Goal: Task Accomplishment & Management: Manage account settings

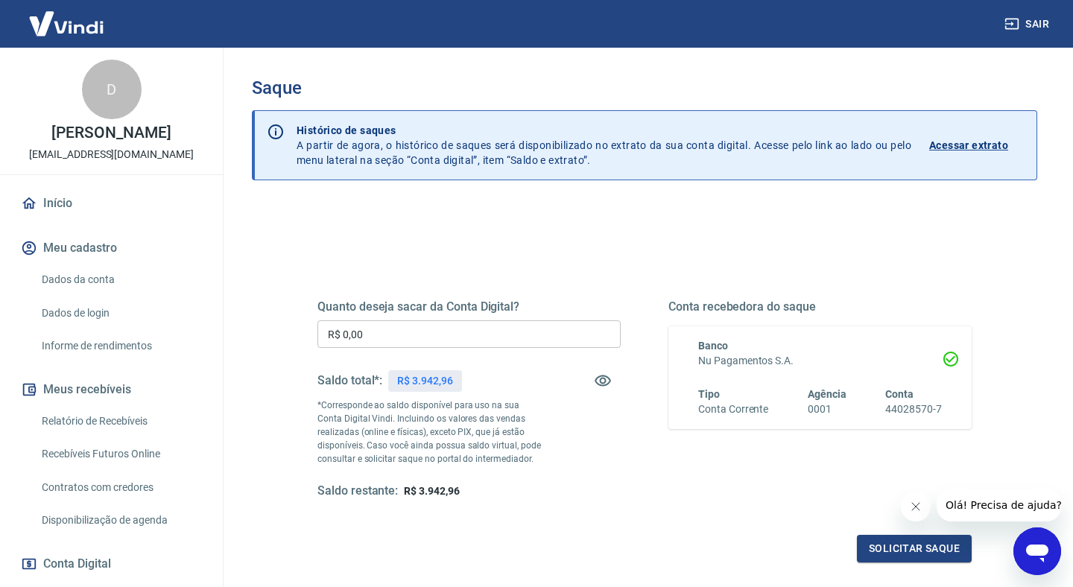
click at [599, 535] on div "Solicitar saque" at bounding box center [644, 549] width 654 height 28
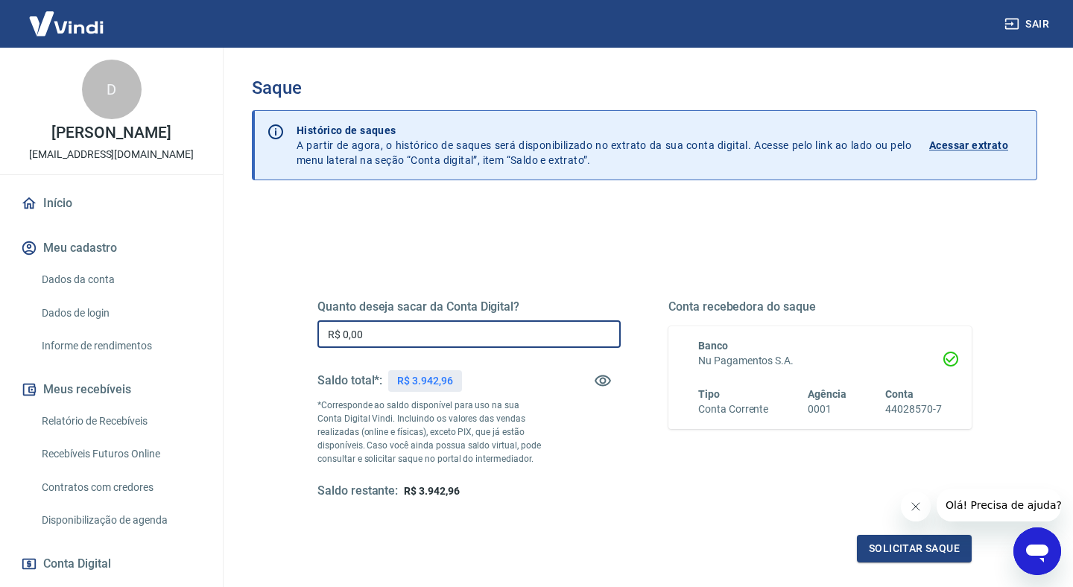
drag, startPoint x: 390, startPoint y: 338, endPoint x: 307, endPoint y: 329, distance: 83.2
click at [307, 329] on div "Quanto deseja sacar da Conta Digital? R$ 0,00 ​ Saldo total*: R$ 3.942,96 *Corr…" at bounding box center [645, 407] width 690 height 347
type input "R$ 3.942,54"
click at [616, 516] on div "Quanto deseja sacar da Conta Digital? R$ 3.942,54 ​ Saldo total*: R$ 3.942,96 *…" at bounding box center [644, 413] width 654 height 299
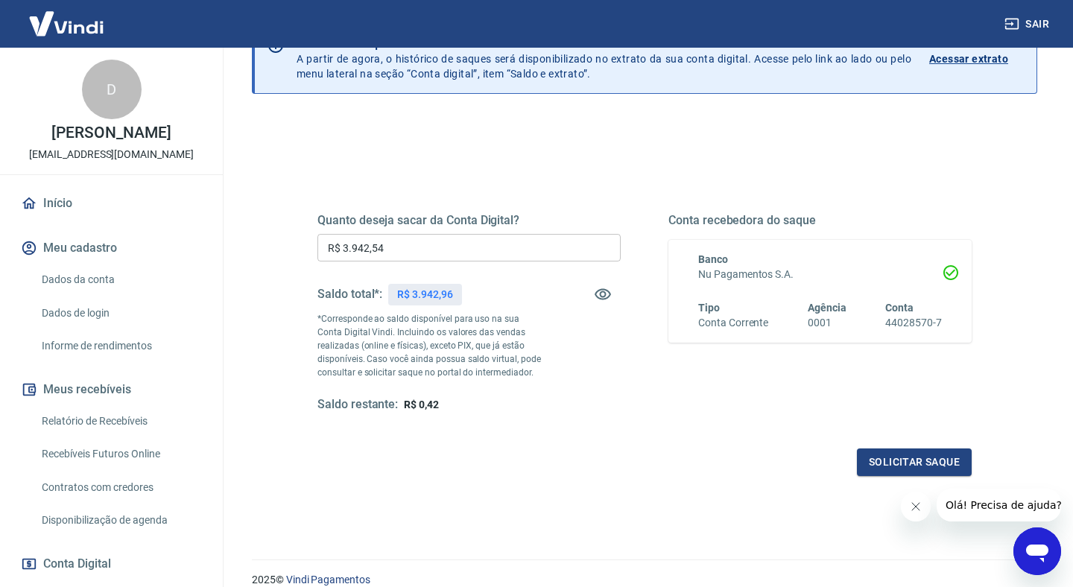
scroll to position [119, 0]
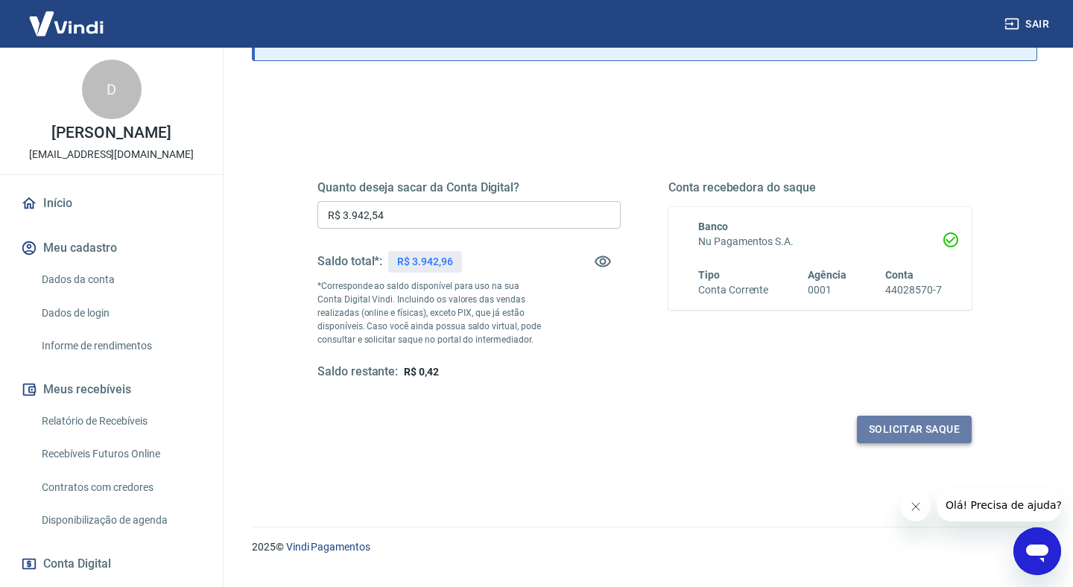
click at [894, 428] on button "Solicitar saque" at bounding box center [914, 430] width 115 height 28
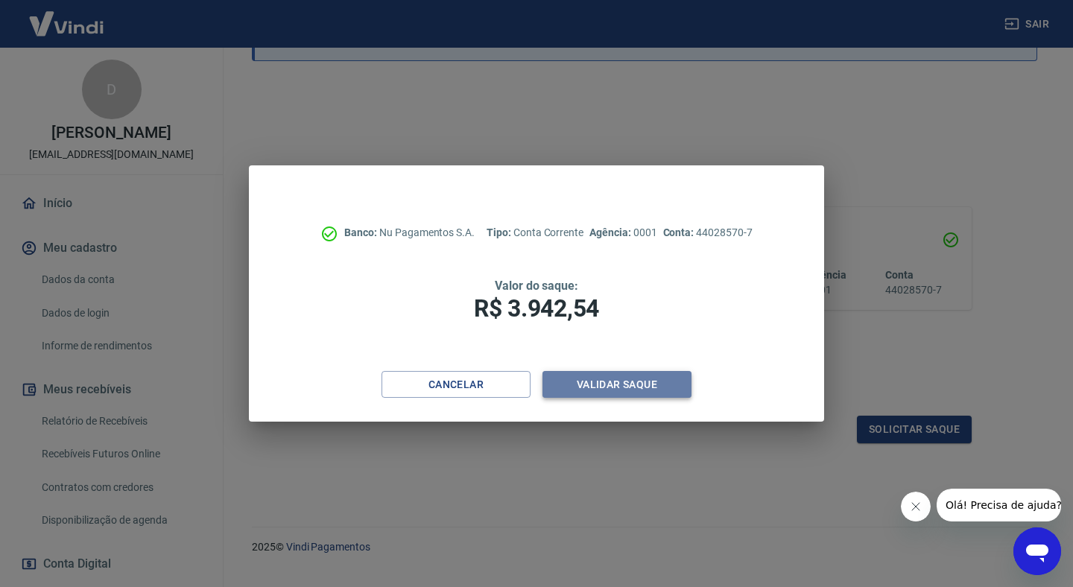
click at [587, 385] on button "Validar saque" at bounding box center [617, 385] width 149 height 28
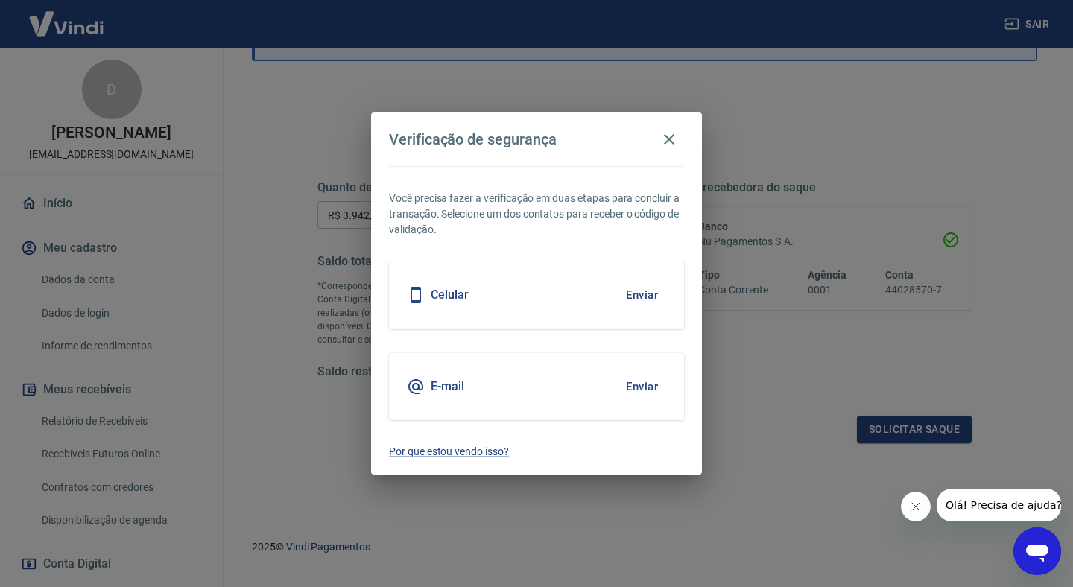
click at [641, 296] on button "Enviar" at bounding box center [642, 294] width 48 height 31
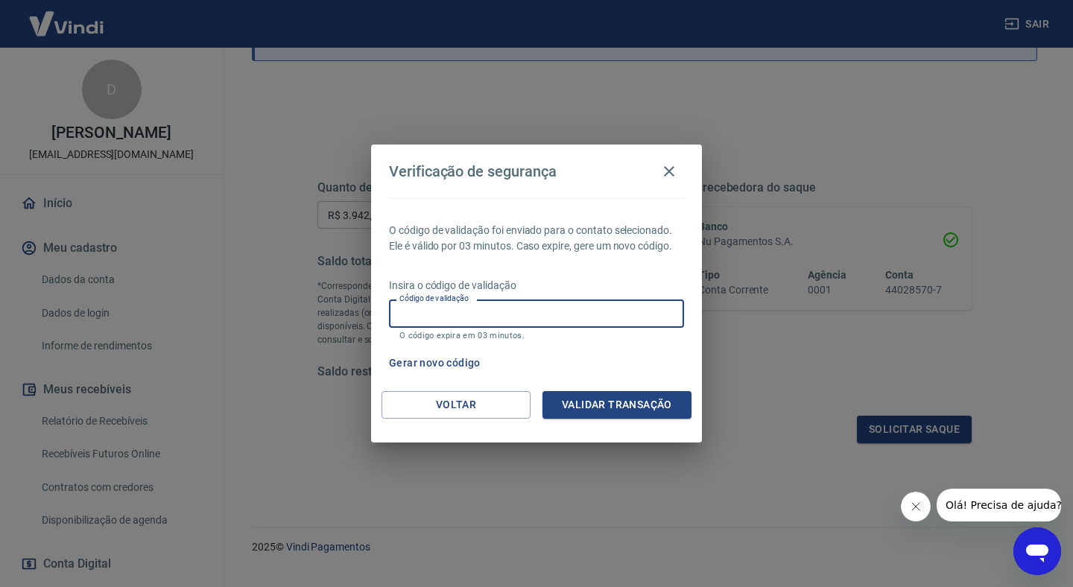
click at [537, 323] on input "Código de validação" at bounding box center [536, 314] width 295 height 28
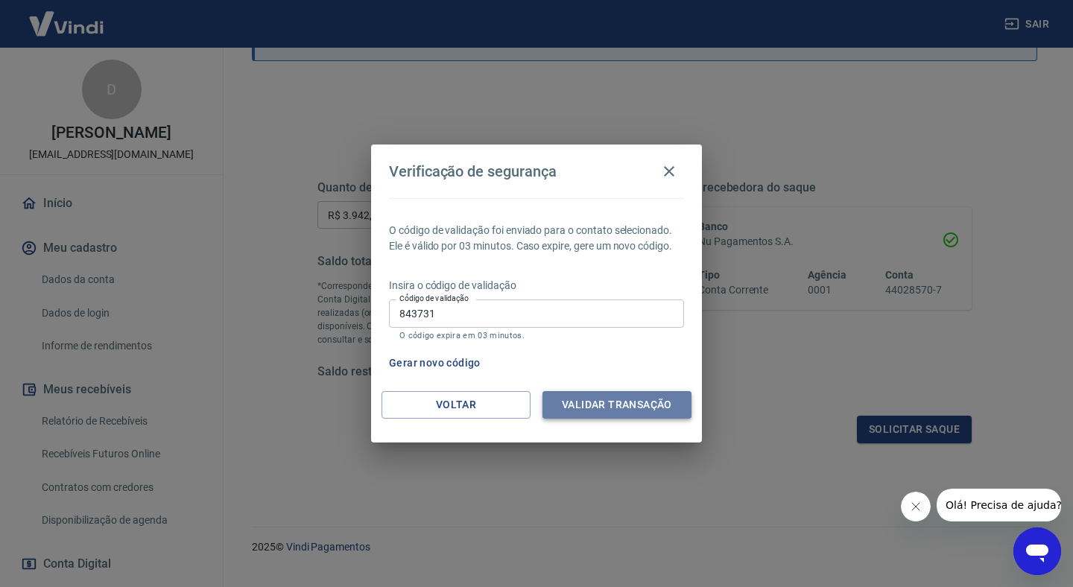
click at [623, 408] on button "Validar transação" at bounding box center [617, 405] width 149 height 28
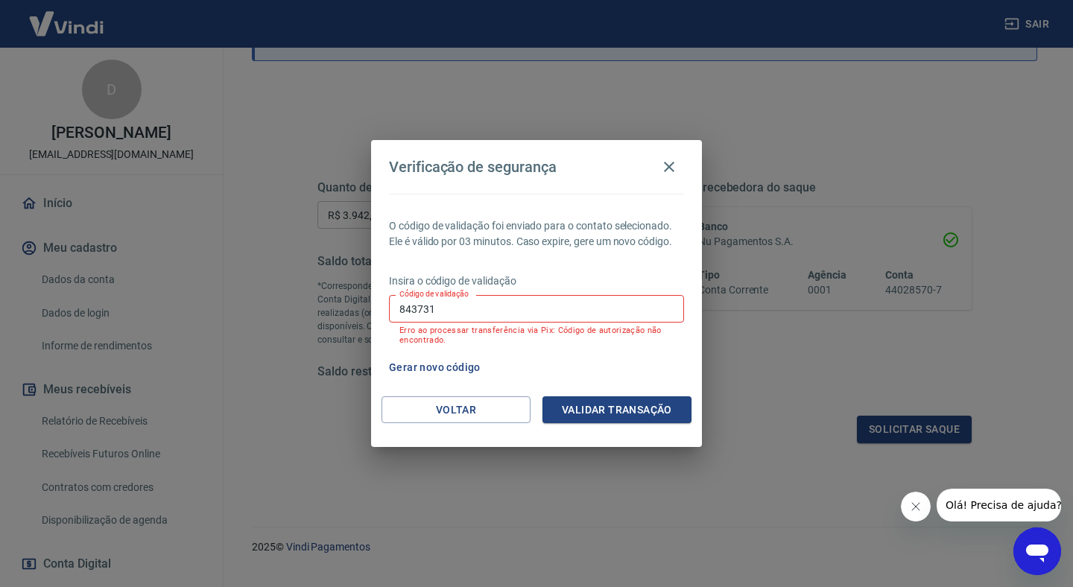
click at [509, 315] on input "843731" at bounding box center [536, 309] width 295 height 28
type input "8"
type input "293063"
click at [609, 410] on button "Validar transação" at bounding box center [617, 410] width 149 height 28
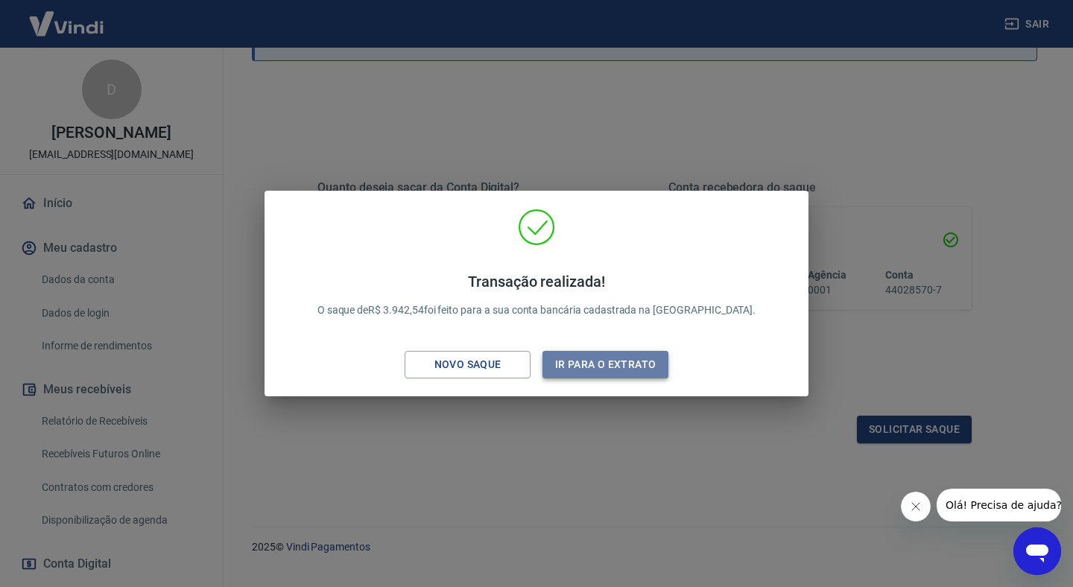
click at [591, 364] on button "Ir para o extrato" at bounding box center [606, 365] width 126 height 28
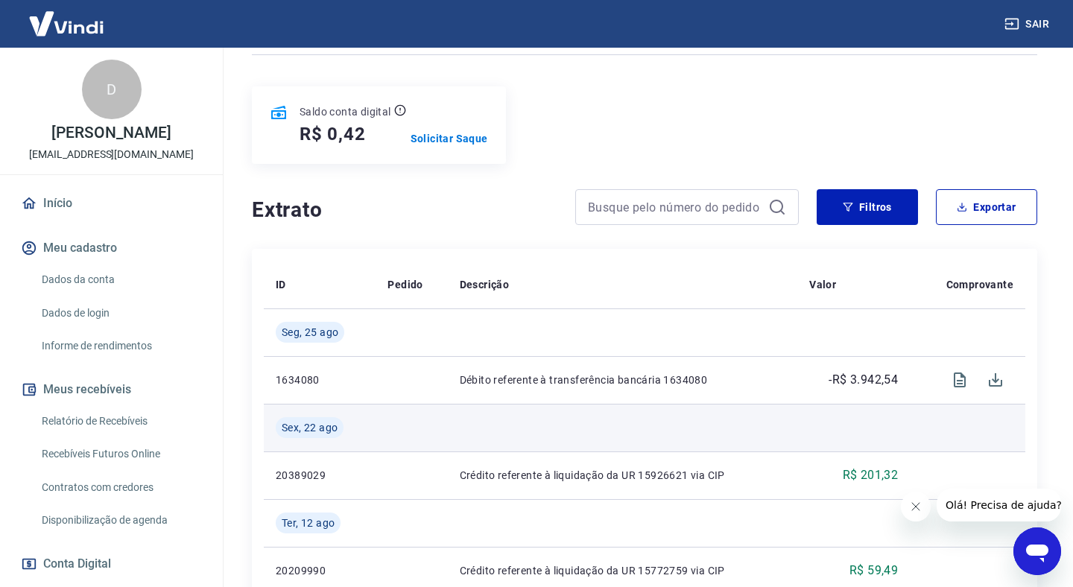
scroll to position [263, 0]
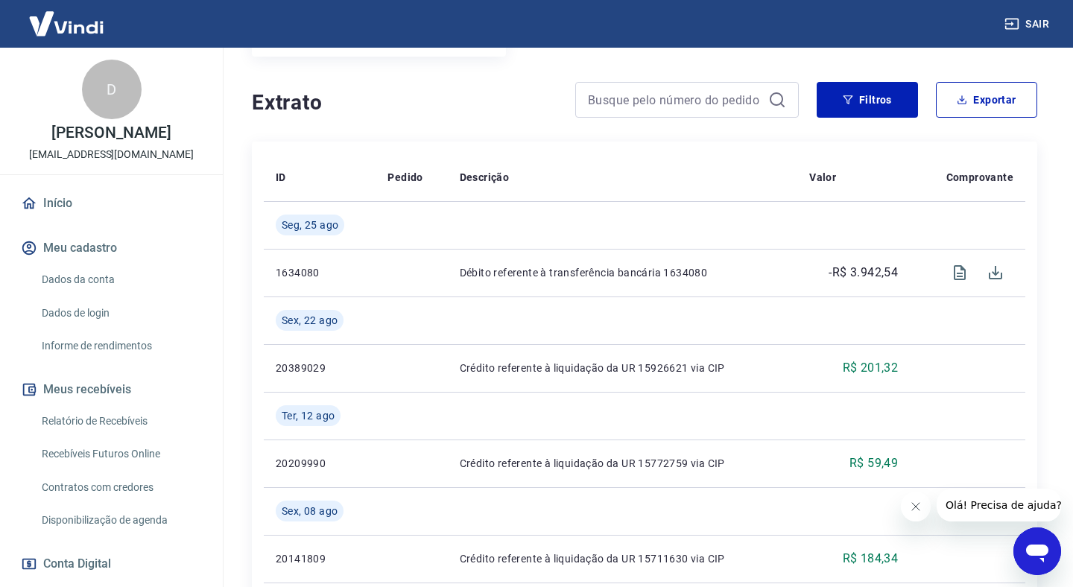
click at [469, 92] on h4 "Extrato" at bounding box center [405, 103] width 306 height 30
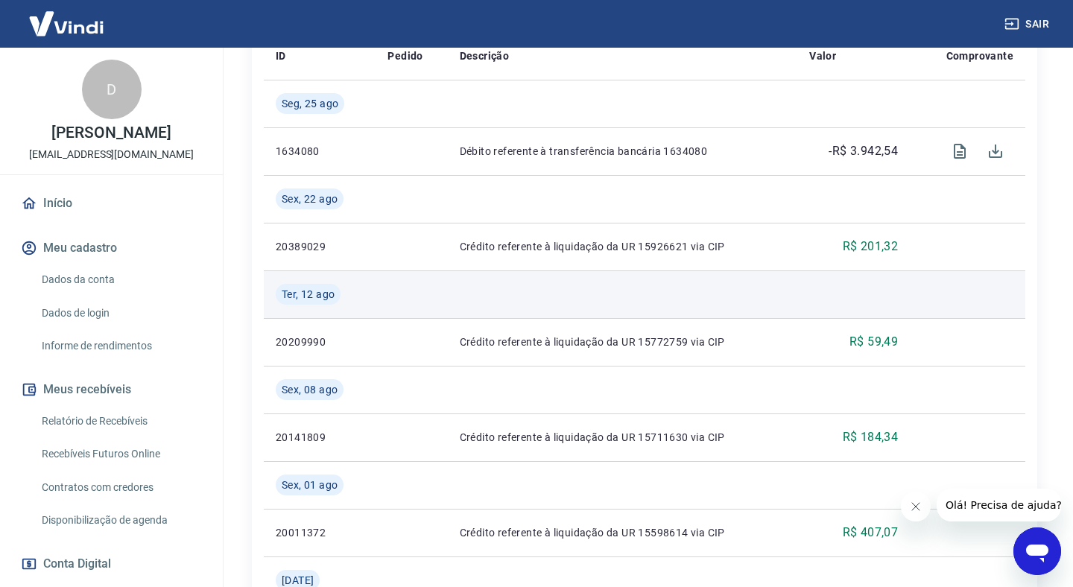
scroll to position [390, 0]
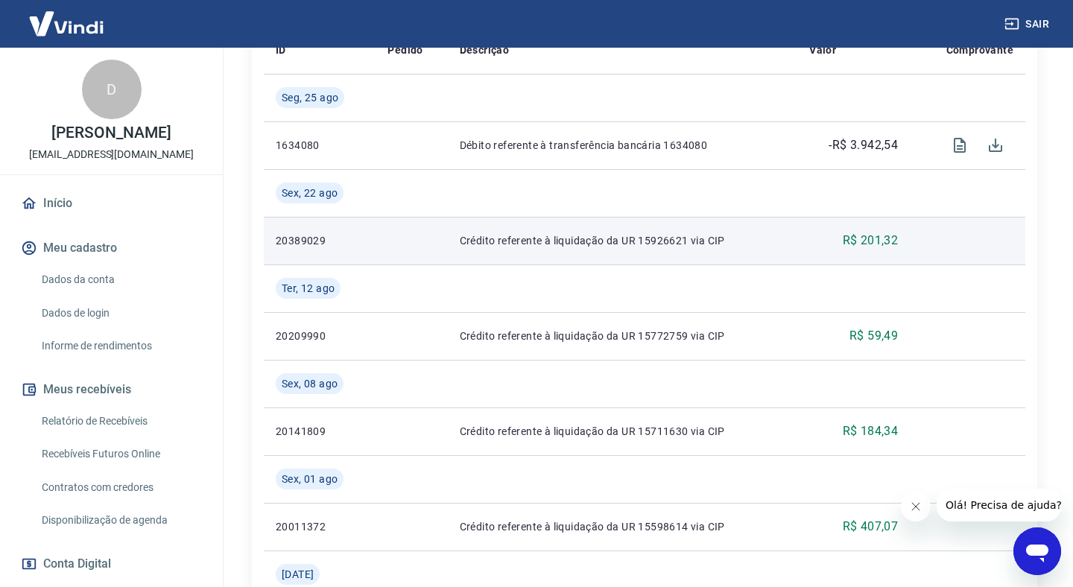
click at [570, 244] on p "Crédito referente à liquidação da UR 15926621 via CIP" at bounding box center [623, 240] width 326 height 15
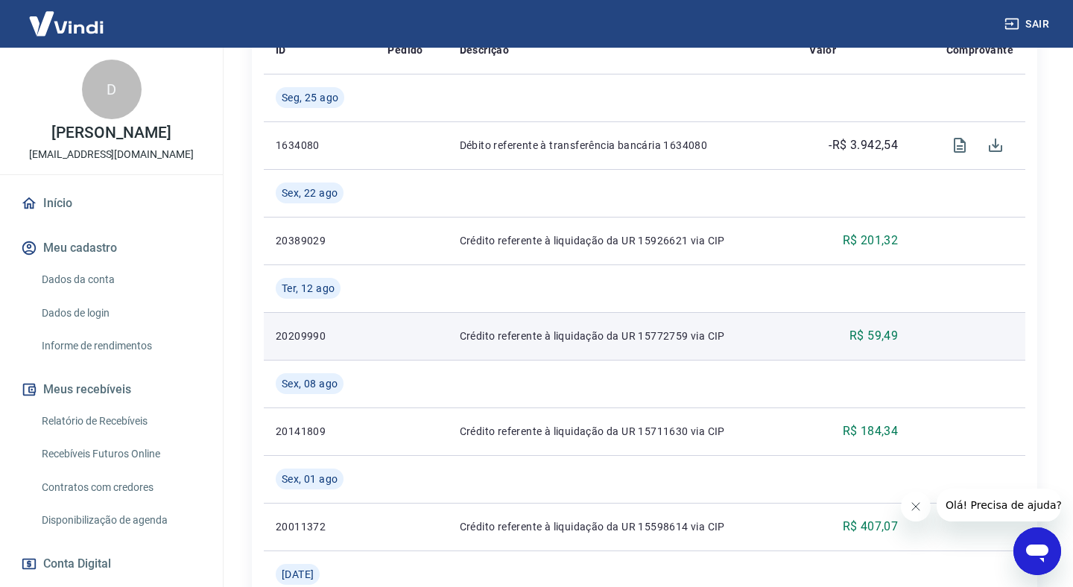
click at [511, 334] on p "Crédito referente à liquidação da UR 15772759 via CIP" at bounding box center [623, 336] width 326 height 15
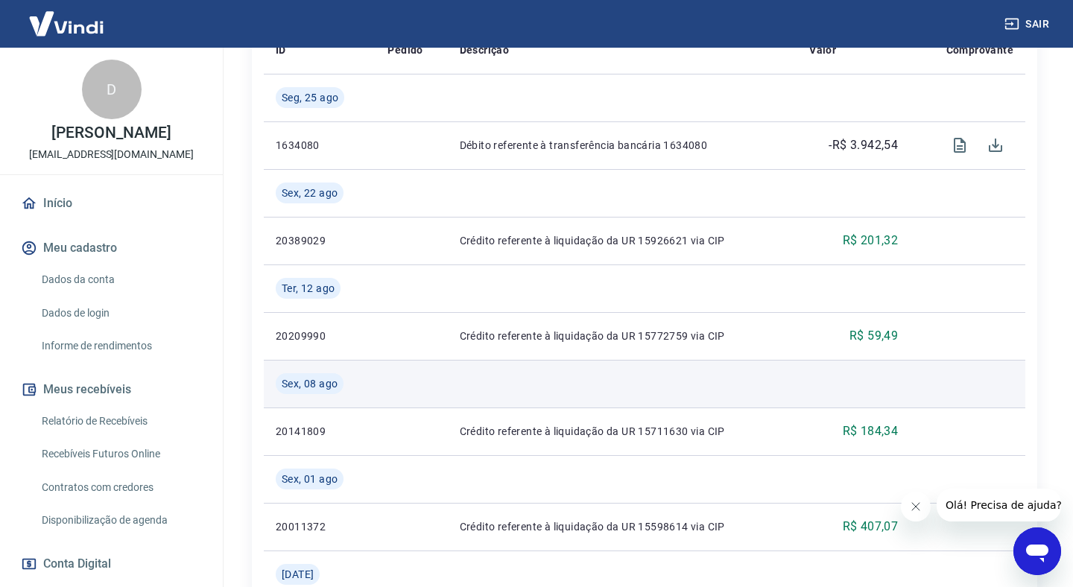
scroll to position [536, 0]
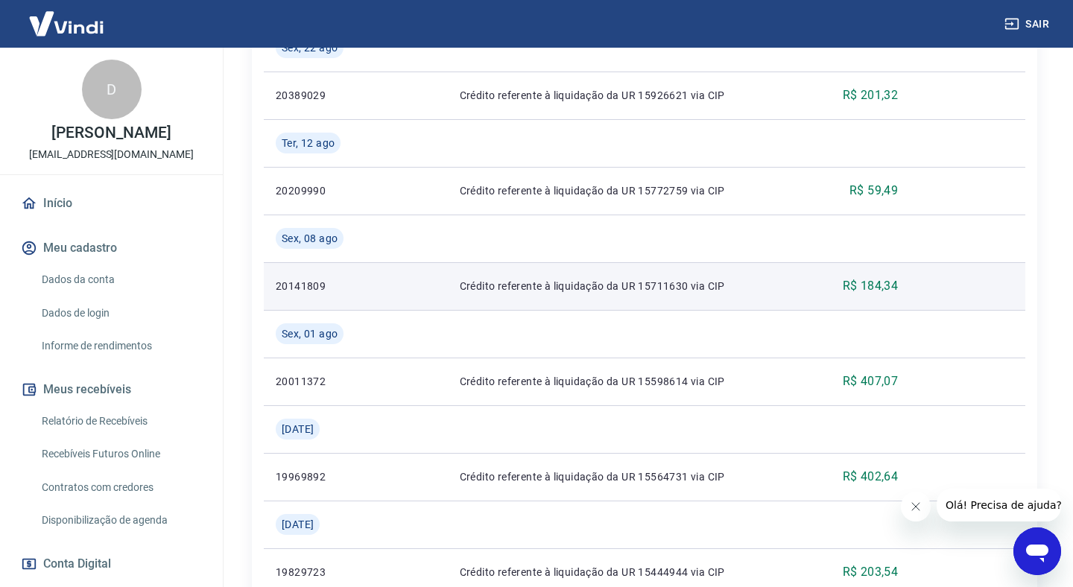
click at [867, 288] on p "R$ 184,34" at bounding box center [871, 286] width 56 height 18
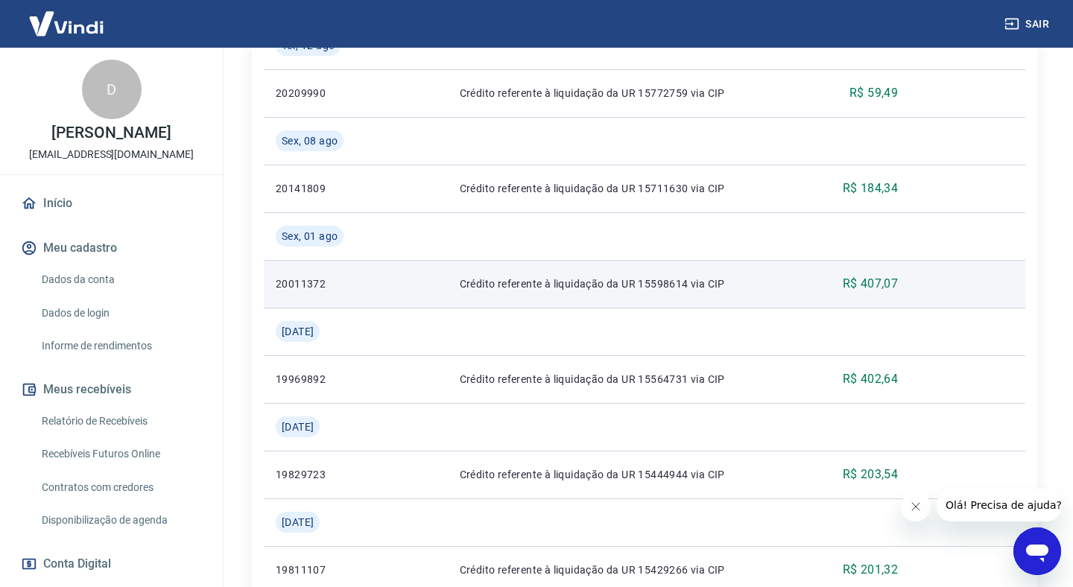
scroll to position [762, 0]
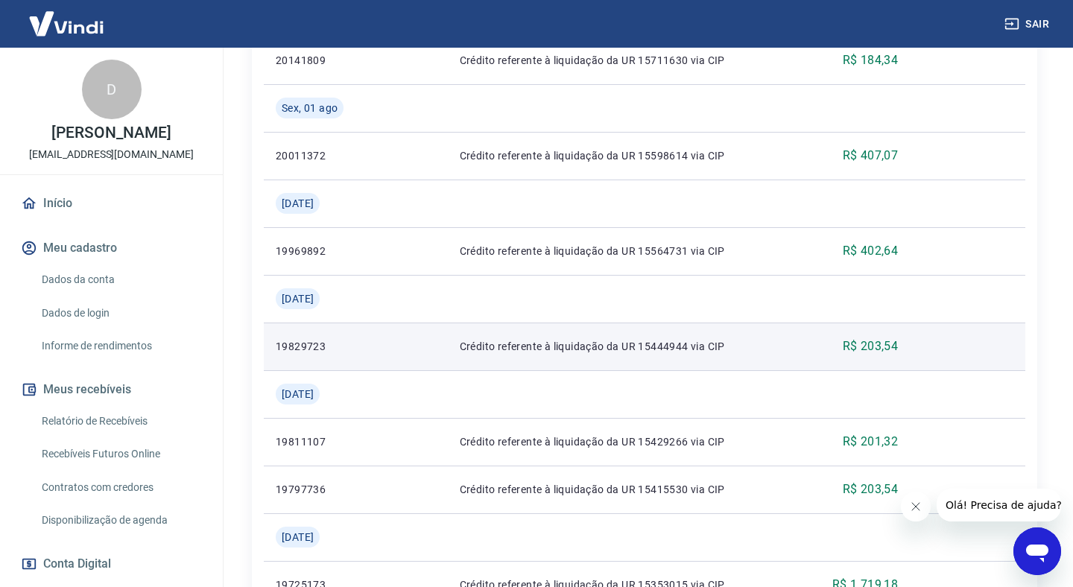
click at [863, 344] on p "R$ 203,54" at bounding box center [871, 347] width 56 height 18
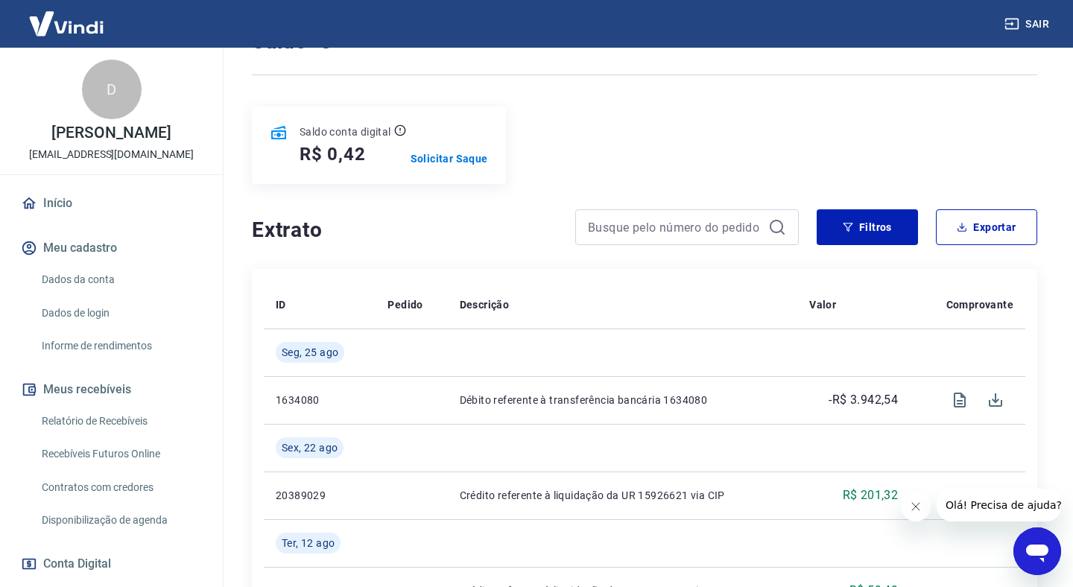
scroll to position [0, 0]
